Goal: Entertainment & Leisure: Consume media (video, audio)

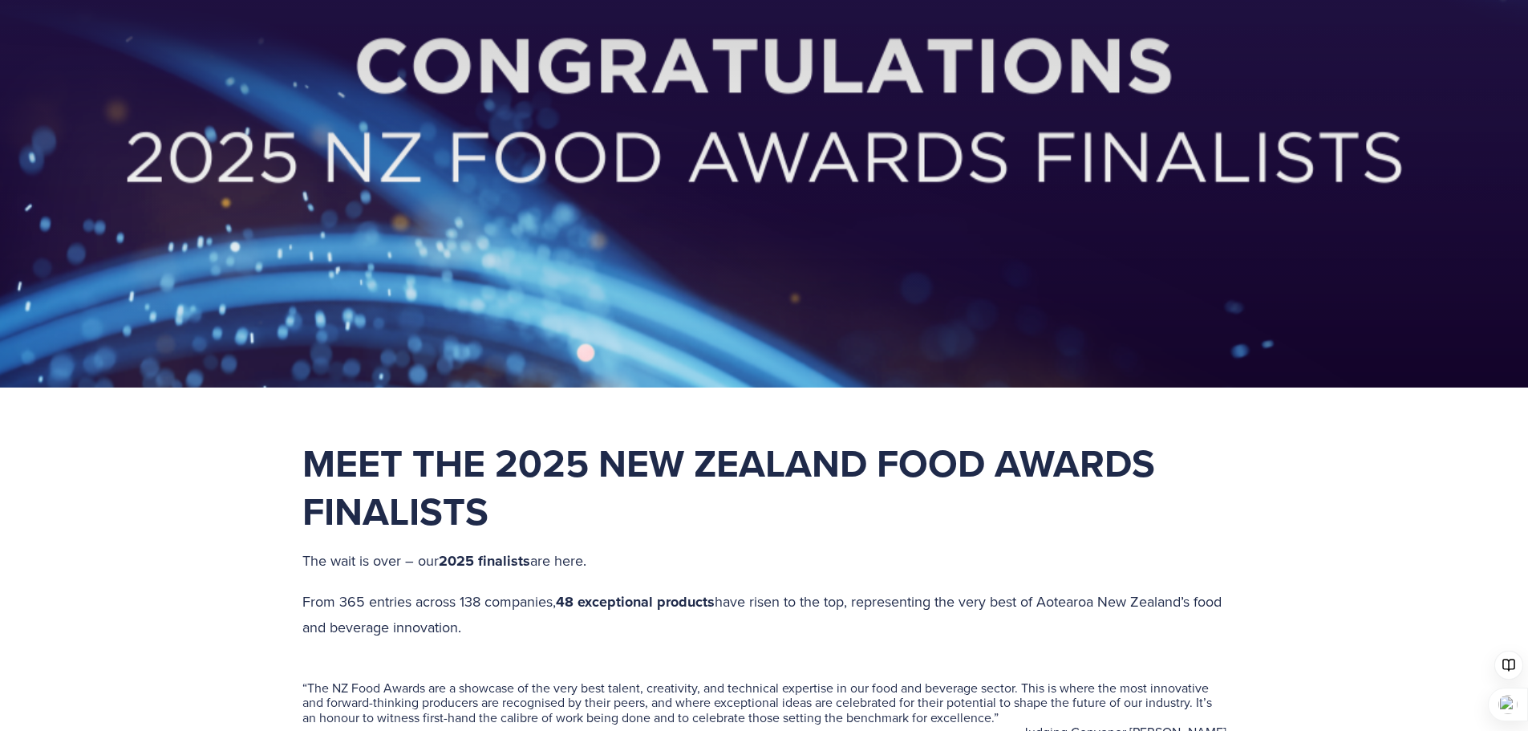
scroll to position [642, 0]
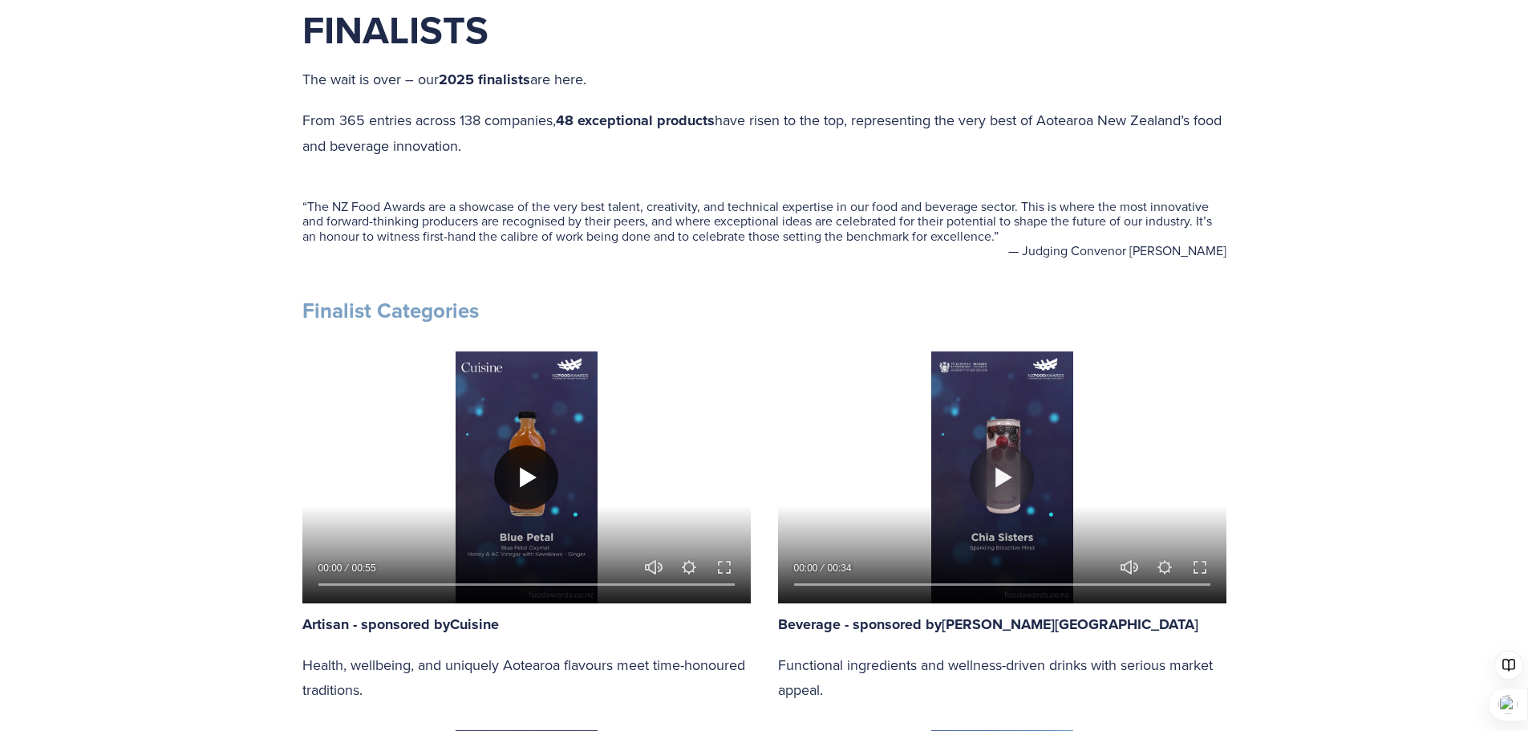
click at [519, 478] on button "Play" at bounding box center [526, 477] width 64 height 64
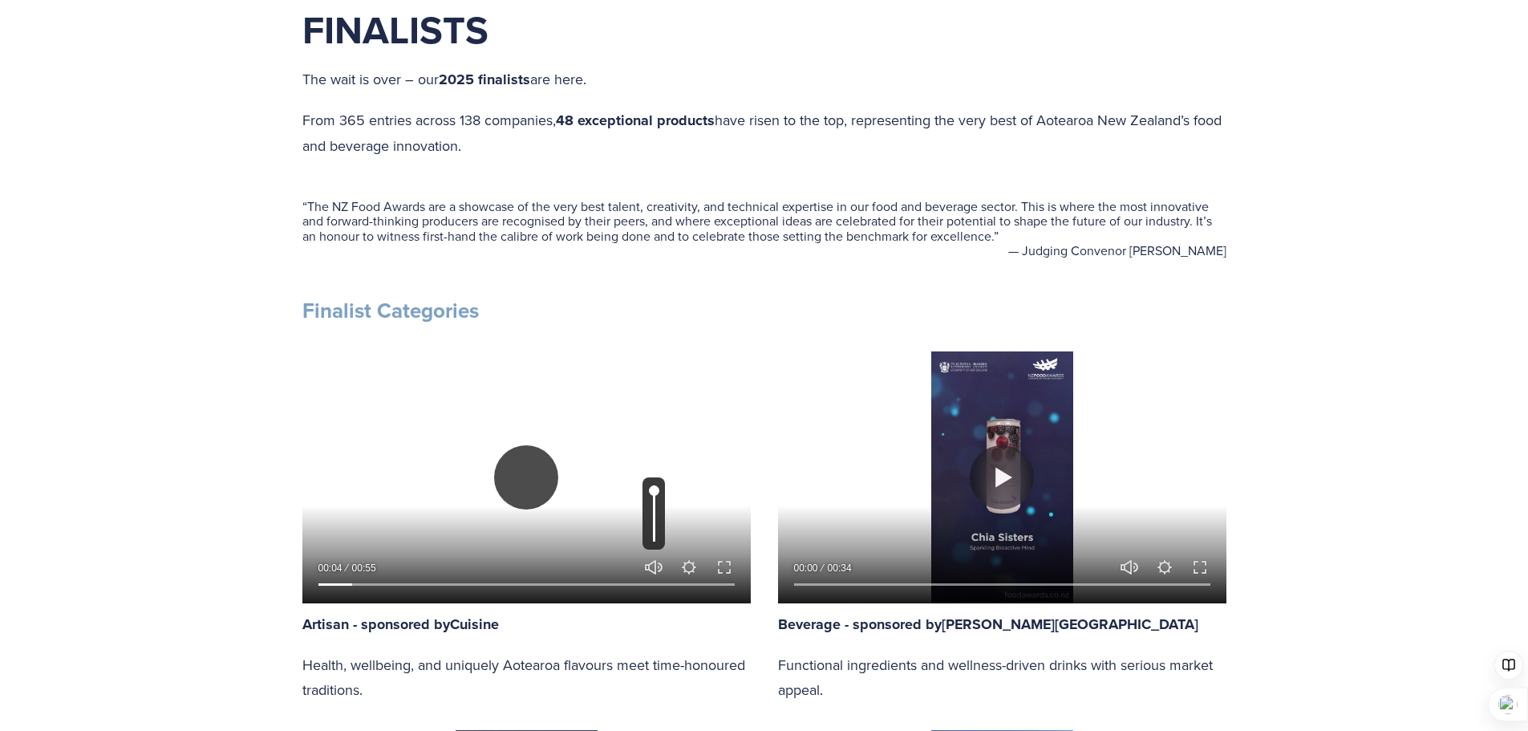
type input "8.63"
type input "0.55"
type input "9.1"
type input "0.55"
click at [653, 510] on input "Volume" at bounding box center [654, 513] width 22 height 72
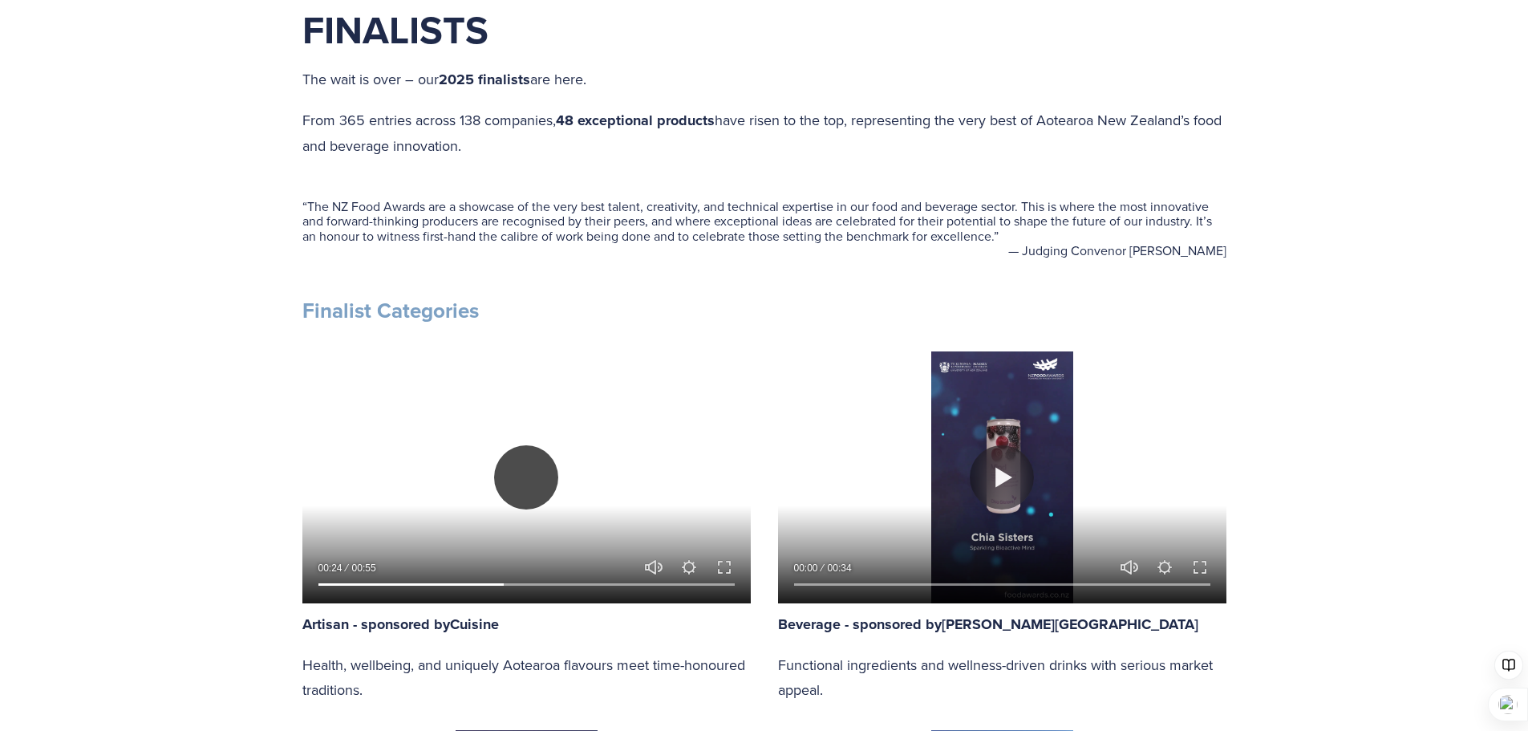
click at [528, 479] on button "Play" at bounding box center [526, 477] width 64 height 64
type input "45.08"
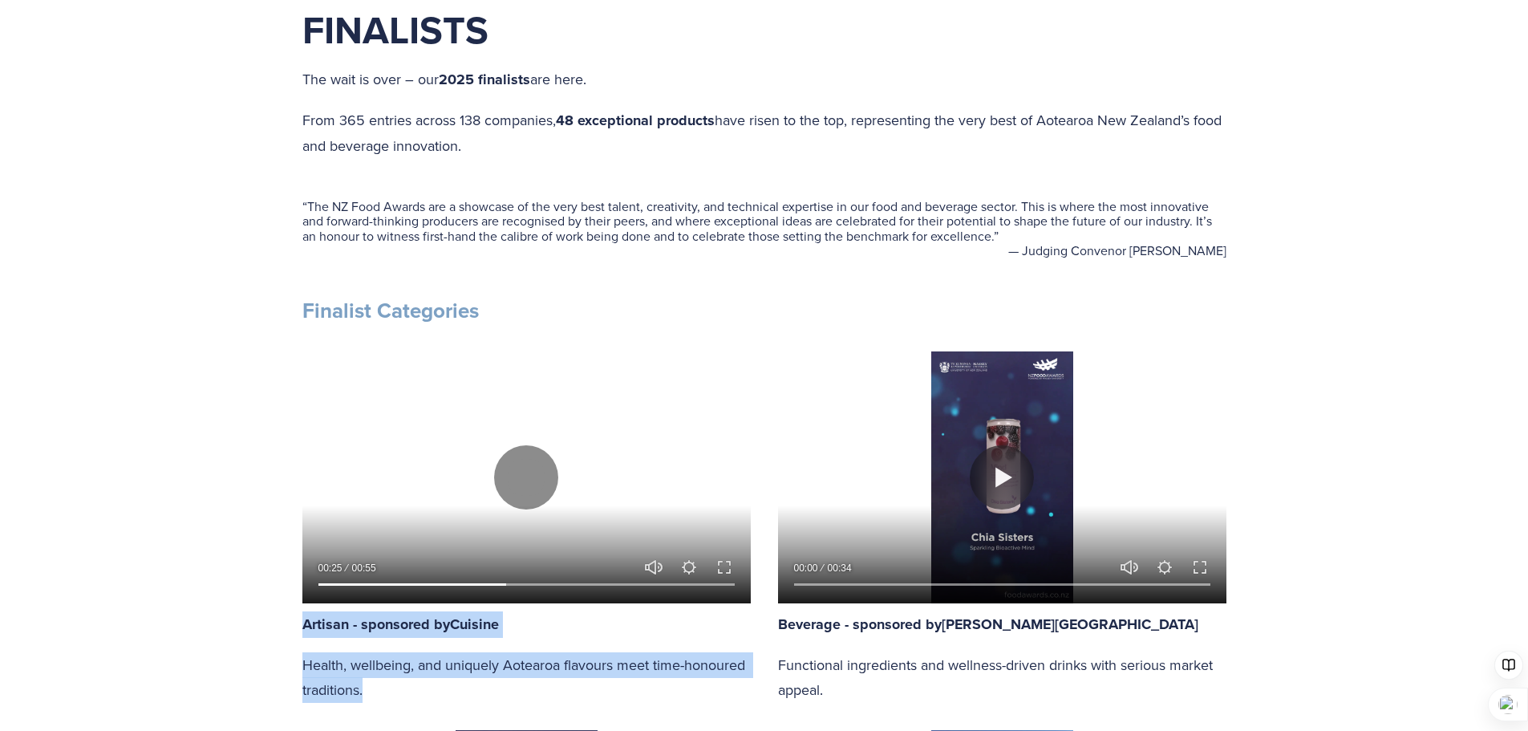
drag, startPoint x: 306, startPoint y: 625, endPoint x: 392, endPoint y: 696, distance: 112.3
click at [392, 696] on div "Artisan - sponsored by Cuisine Health, wellbeing, and uniquely Aotearoa flavour…" at bounding box center [526, 656] width 448 height 91
copy div "Artisan - sponsored by Cuisine Health, wellbeing, and uniquely Aotearoa flavour…"
drag, startPoint x: 1347, startPoint y: 347, endPoint x: 1341, endPoint y: 372, distance: 26.3
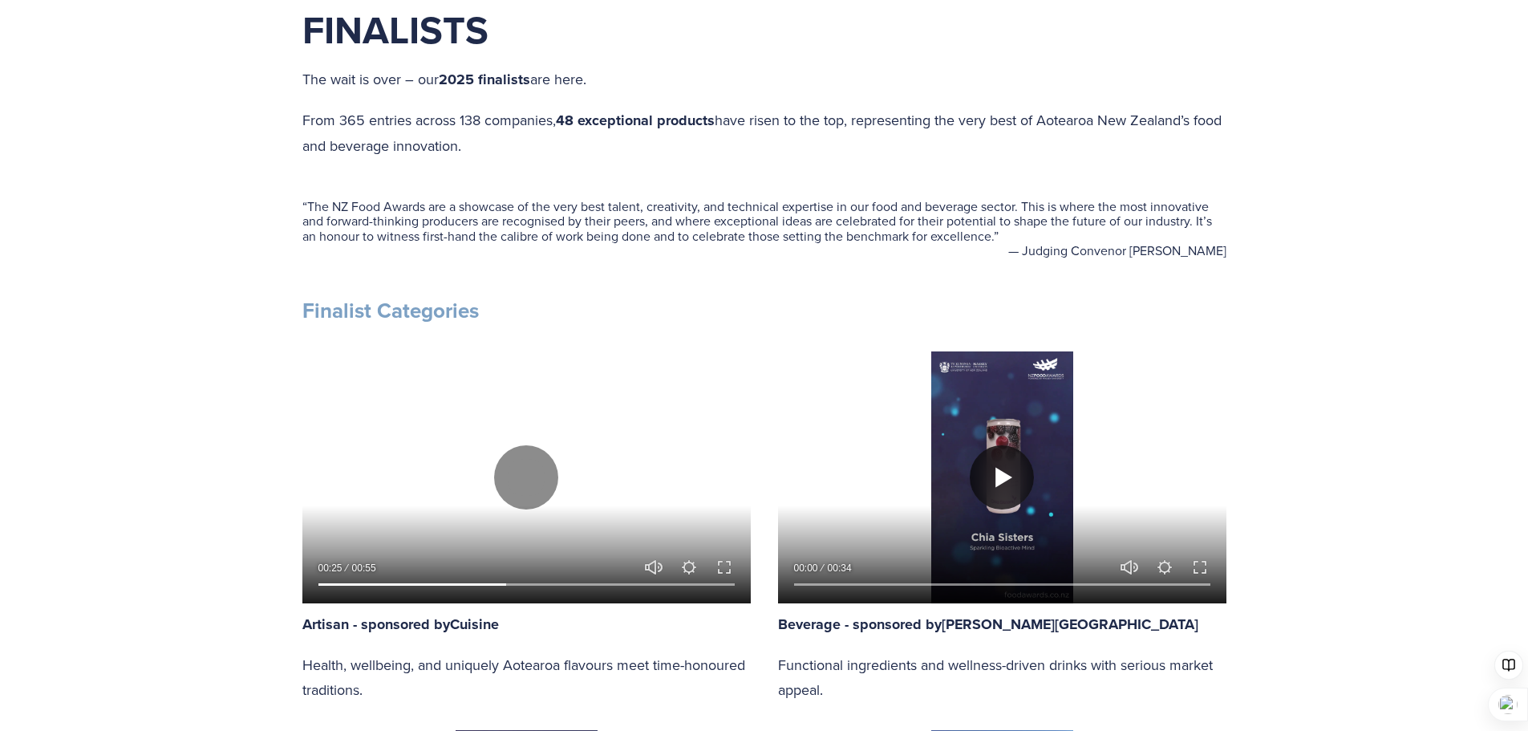
click at [1004, 483] on button "Play" at bounding box center [1002, 477] width 64 height 64
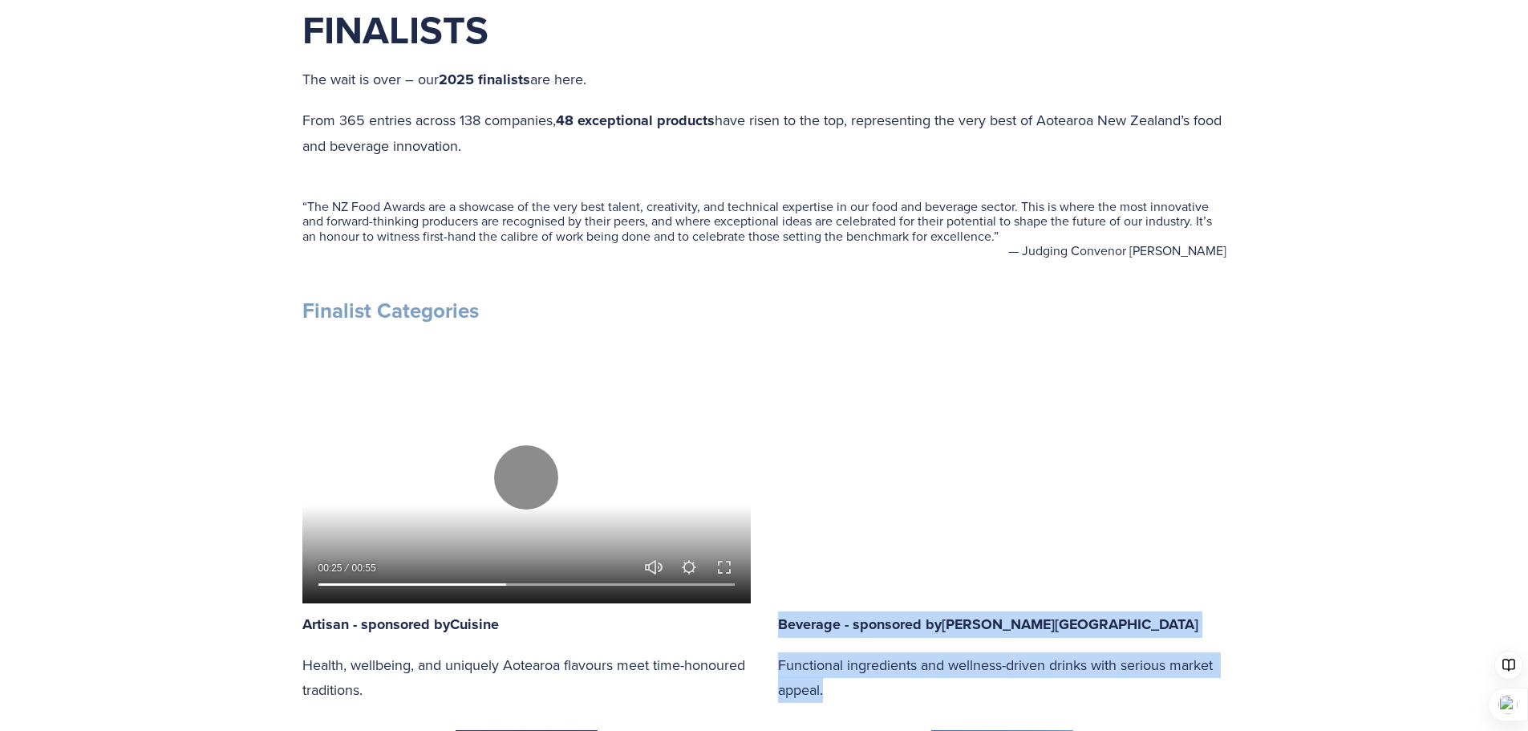
drag, startPoint x: 781, startPoint y: 623, endPoint x: 851, endPoint y: 692, distance: 98.7
click at [851, 692] on div "Beverage - sponsored by [PERSON_NAME] University Functional ingredients and wel…" at bounding box center [1002, 656] width 448 height 91
copy div "Beverage - sponsored by [PERSON_NAME] University Functional ingredients and wel…"
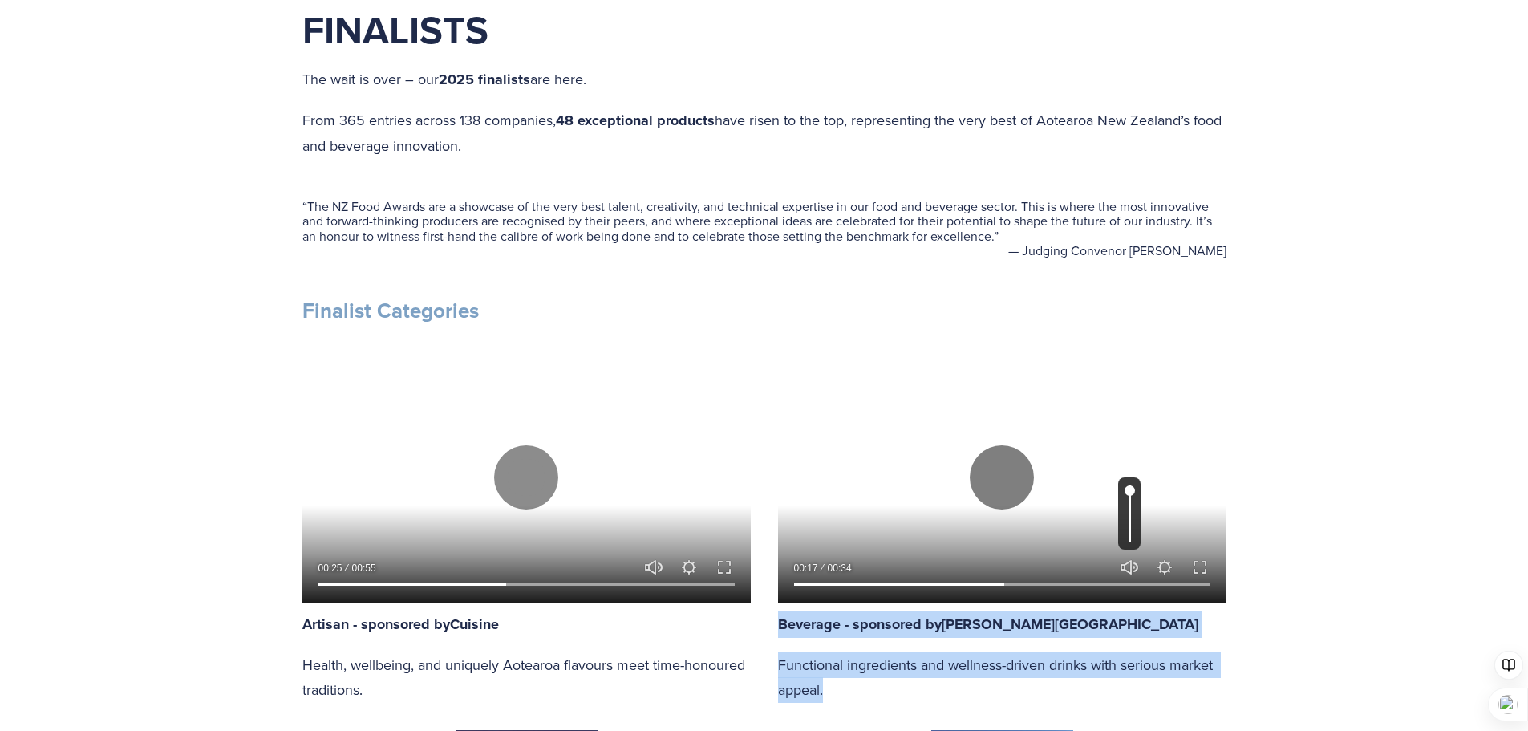
type input "51.29"
type input "0.5"
type input "52.04"
type input "0.5"
click at [1127, 513] on input "Volume" at bounding box center [1129, 513] width 22 height 72
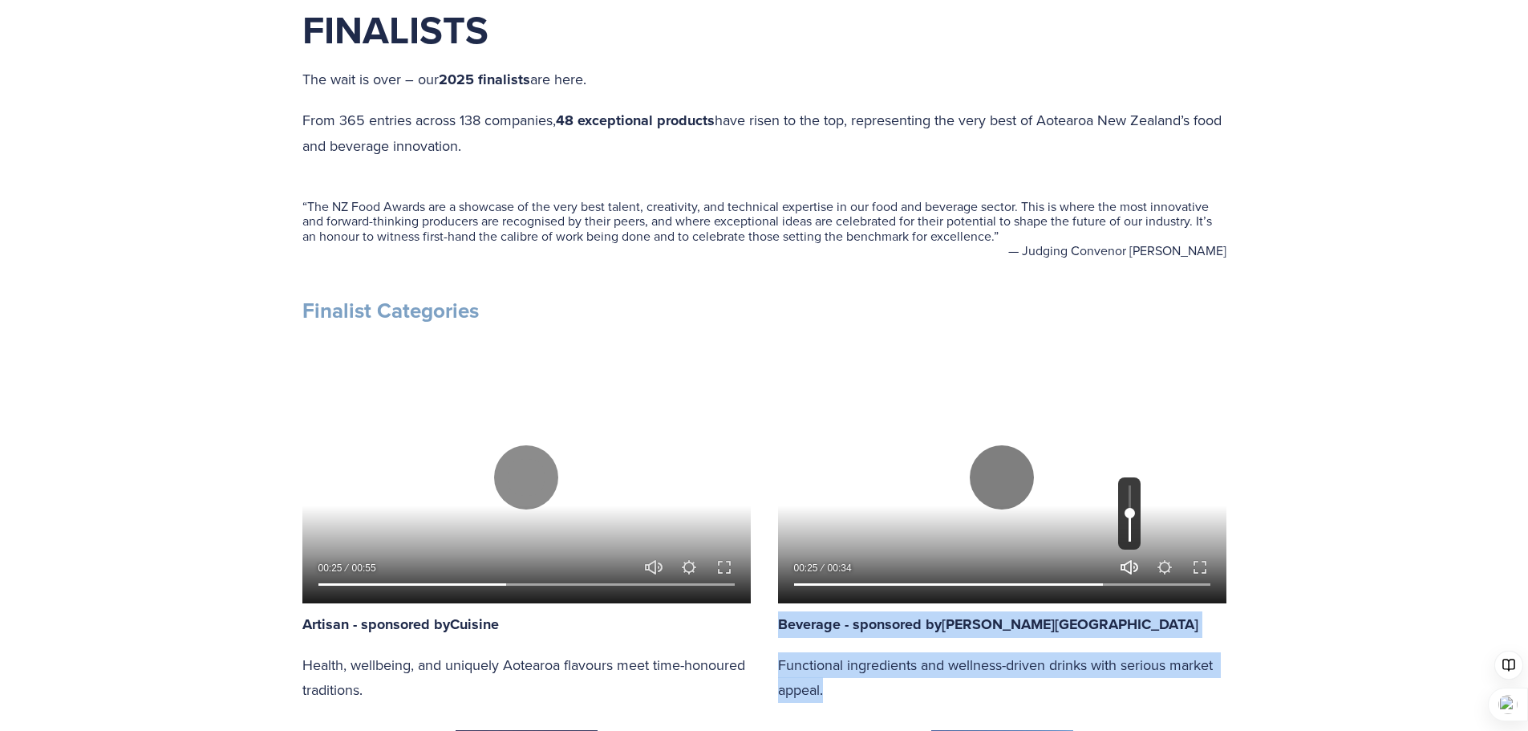
type input "75.02"
click at [1128, 570] on button "Unmute Mute" at bounding box center [1129, 567] width 19 height 19
type input "0"
type input "100"
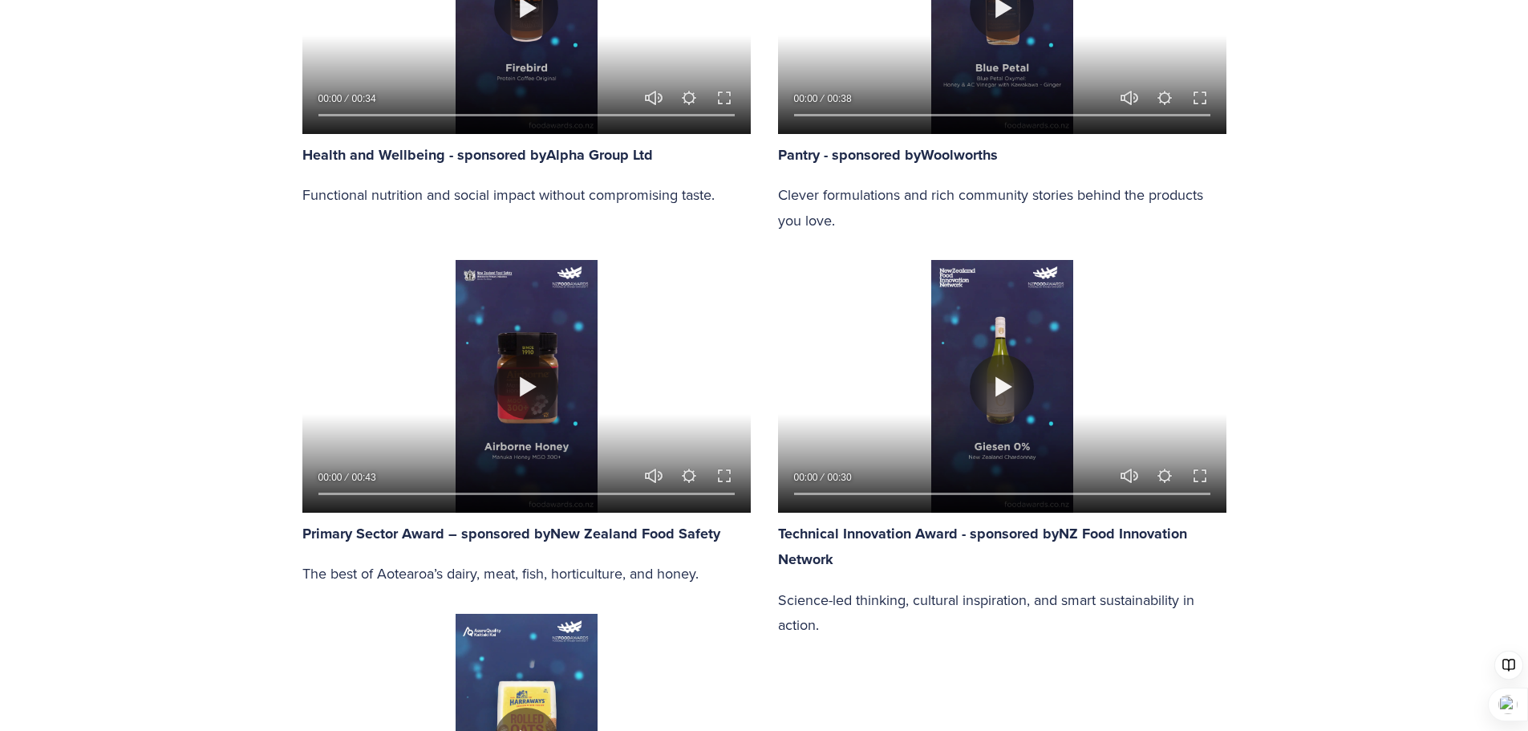
scroll to position [1925, 0]
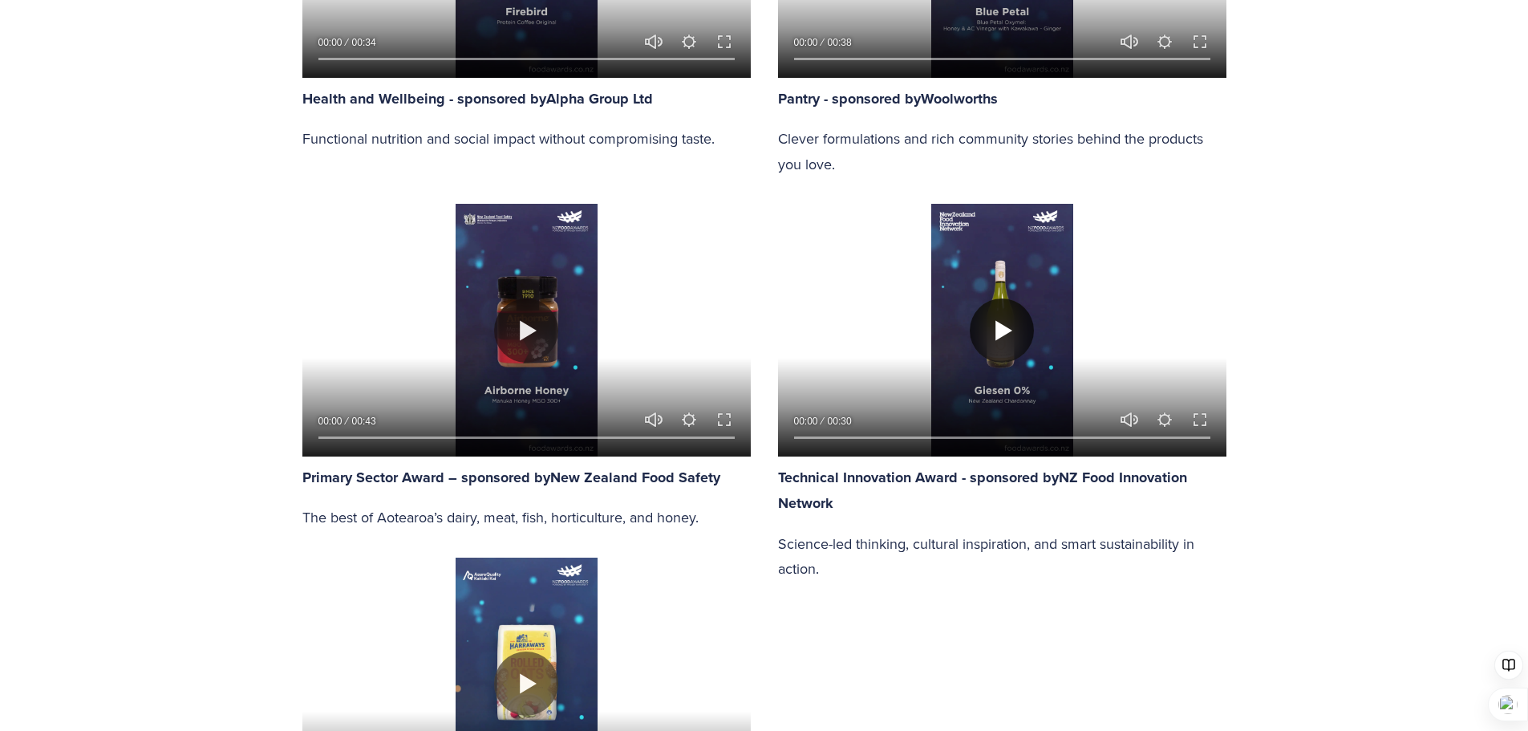
click at [999, 329] on button "Play" at bounding box center [1002, 330] width 64 height 64
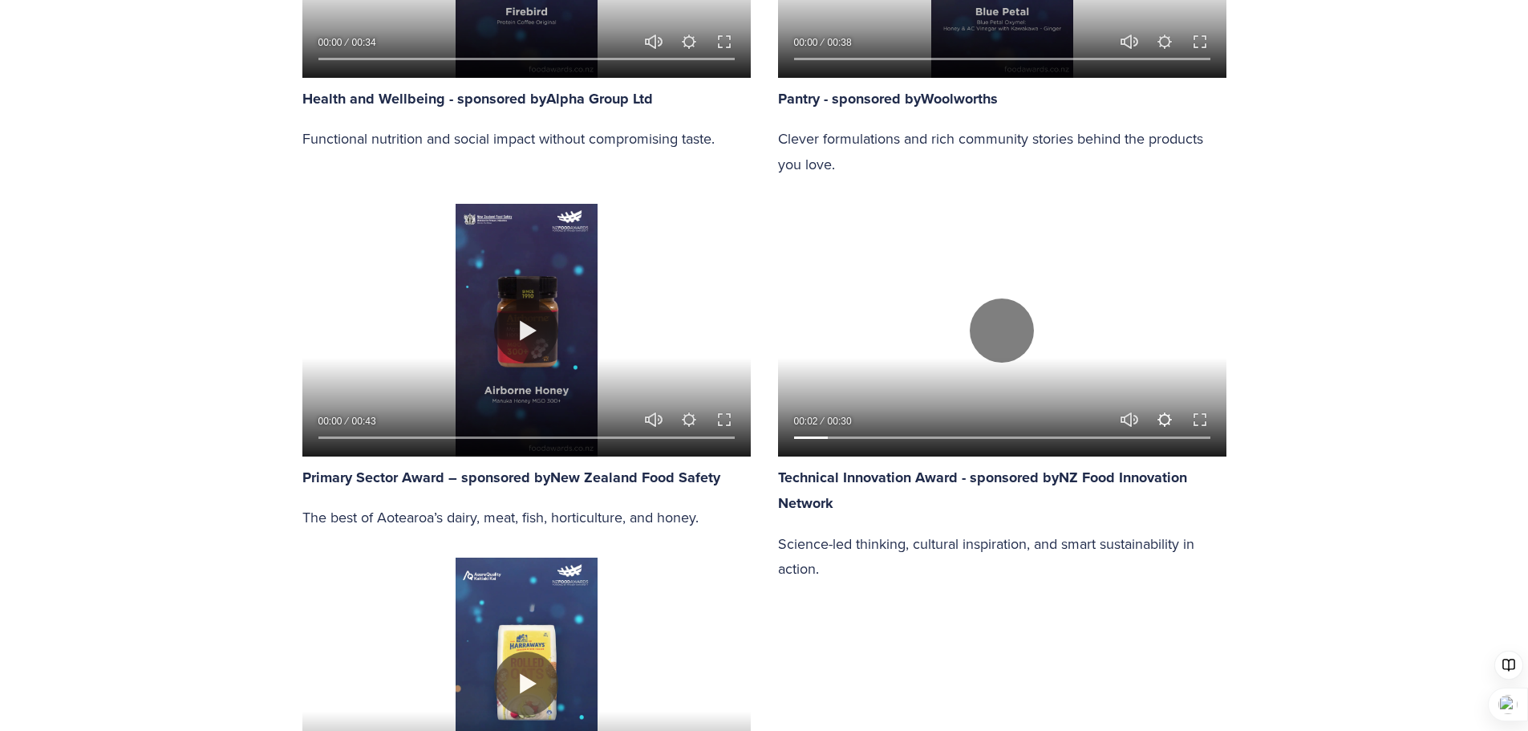
click at [1166, 419] on button "Settings" at bounding box center [1164, 419] width 19 height 19
type input "16.86"
click at [1128, 416] on button "Unmute Mute" at bounding box center [1129, 419] width 19 height 19
type input "0"
type input "20.43"
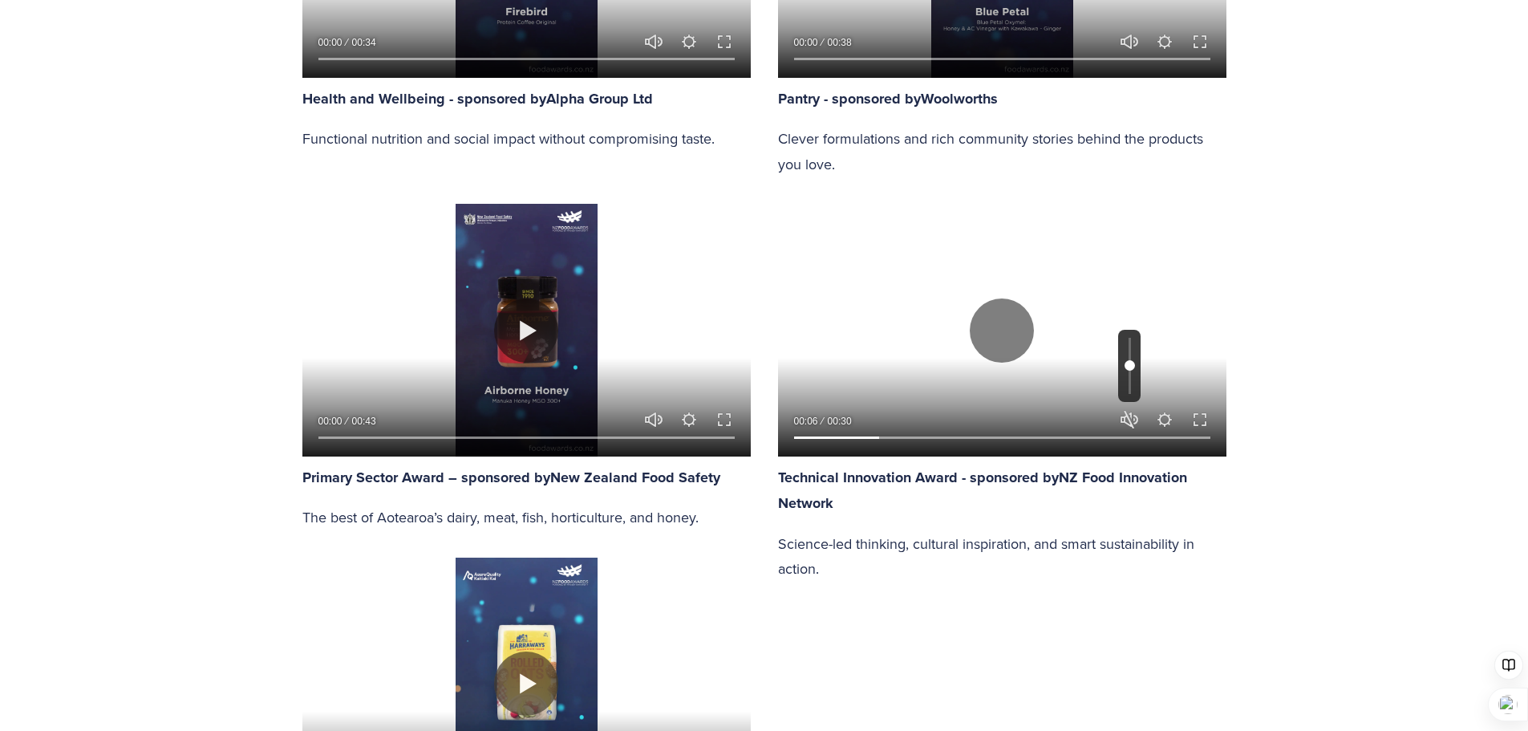
type input "0.5"
click at [1131, 365] on input "Volume" at bounding box center [1129, 366] width 22 height 72
drag, startPoint x: 1005, startPoint y: 322, endPoint x: 992, endPoint y: 333, distance: 17.2
click at [1005, 323] on button "Play" at bounding box center [1002, 330] width 64 height 64
type input "44.04"
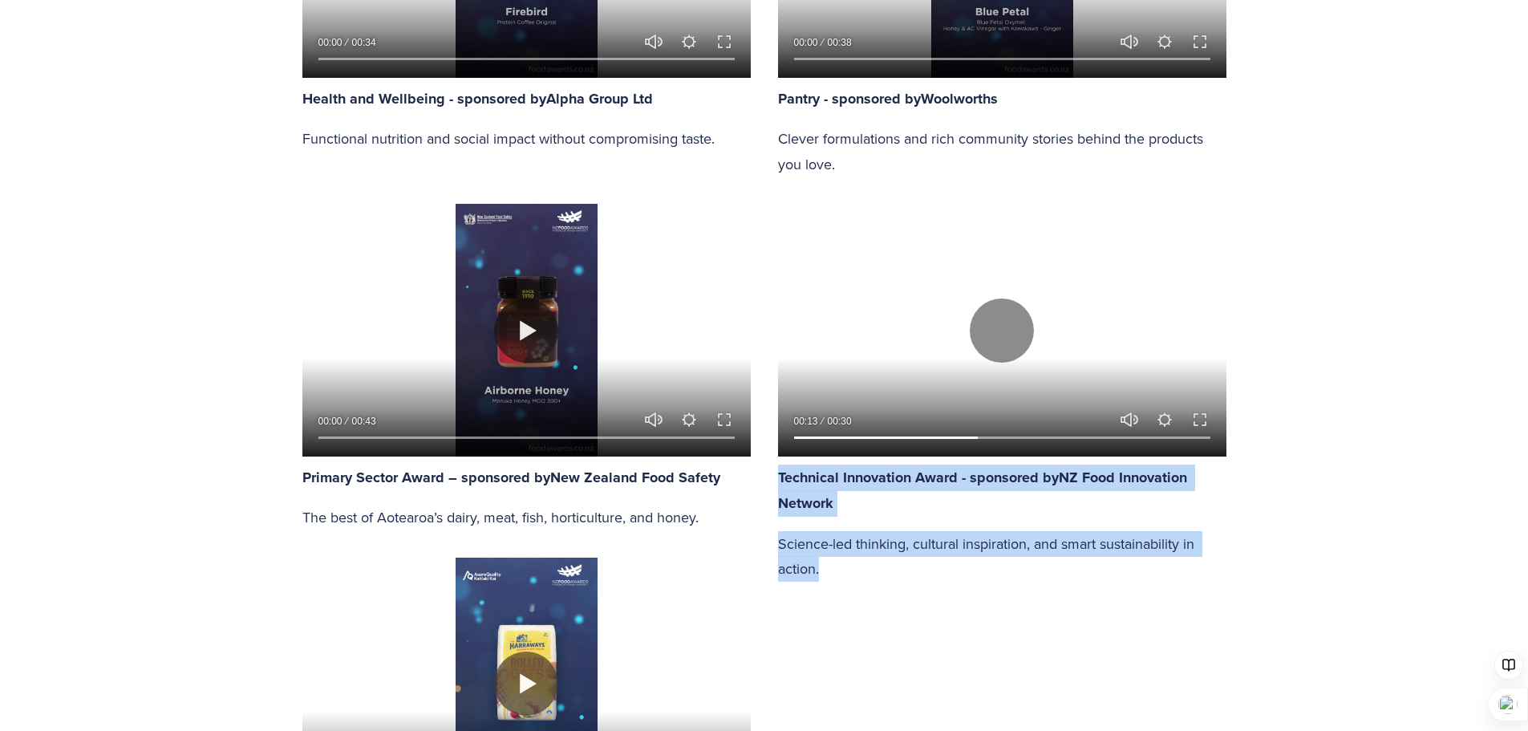
drag, startPoint x: 781, startPoint y: 475, endPoint x: 907, endPoint y: 566, distance: 155.6
click at [907, 566] on div "Technical Innovation Award - sponsored by NZ Food Innovation Network Science-le…" at bounding box center [1002, 522] width 448 height 117
copy div "Technical Innovation Award - sponsored by NZ Food Innovation Network Science-le…"
